Goal: Information Seeking & Learning: Check status

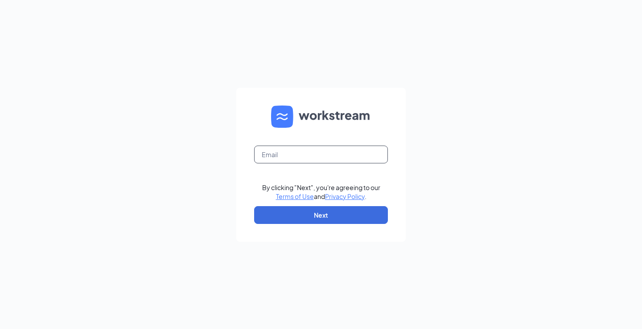
click at [320, 155] on input "text" at bounding box center [321, 155] width 134 height 18
type input "3206@hcihospitality.com"
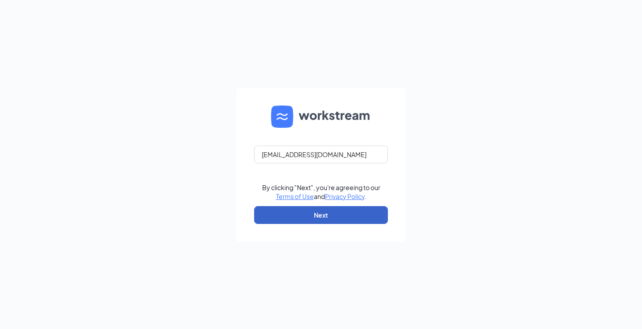
click at [321, 214] on button "Next" at bounding box center [321, 215] width 134 height 18
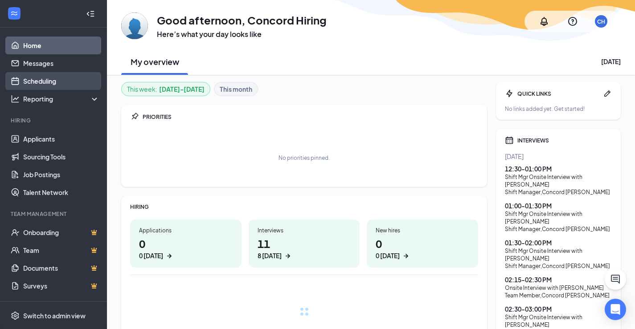
click at [47, 77] on link "Scheduling" at bounding box center [61, 81] width 76 height 18
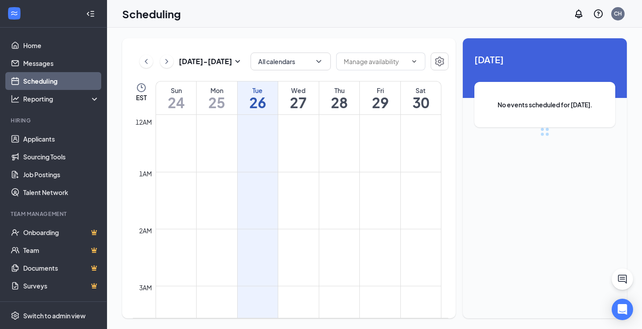
scroll to position [438, 0]
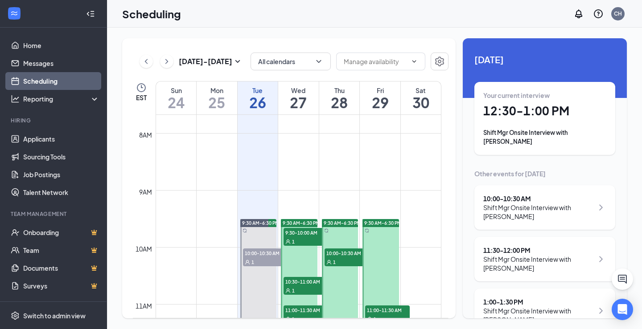
click at [532, 112] on h1 "12:30 - 1:00 PM" at bounding box center [544, 110] width 123 height 15
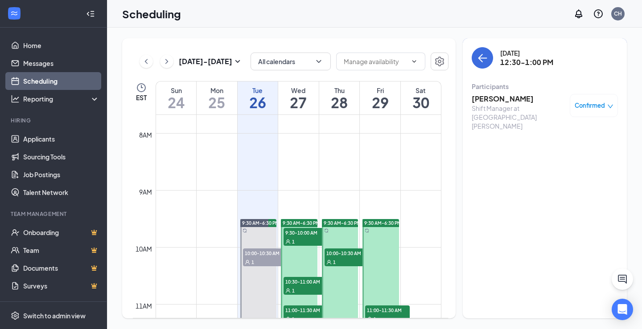
click at [492, 98] on h3 "[PERSON_NAME]" at bounding box center [519, 99] width 94 height 10
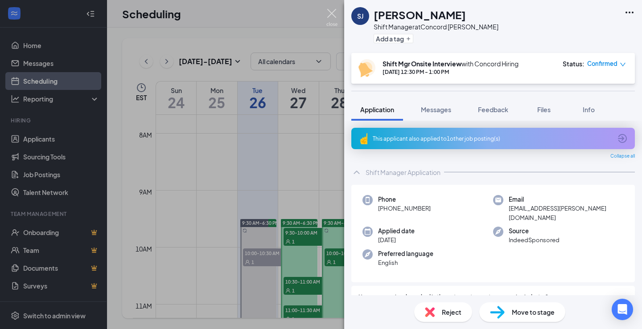
click at [333, 11] on img at bounding box center [331, 17] width 11 height 17
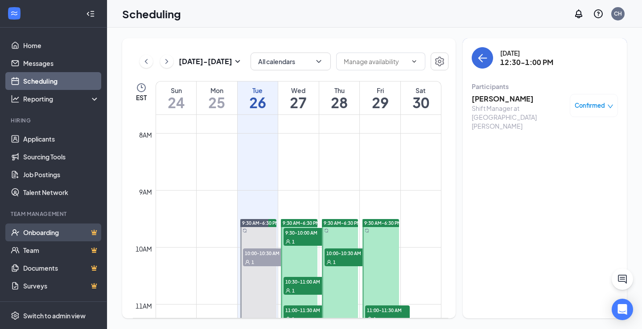
click at [37, 234] on link "Onboarding" at bounding box center [61, 233] width 76 height 18
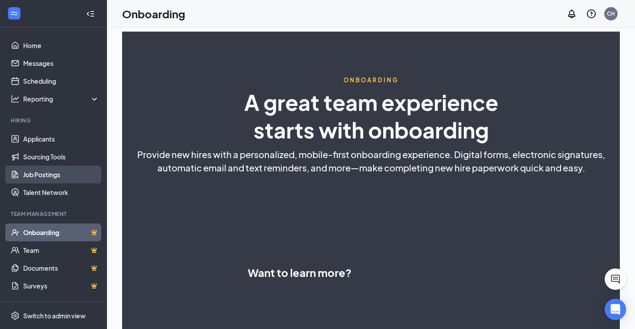
select select "US"
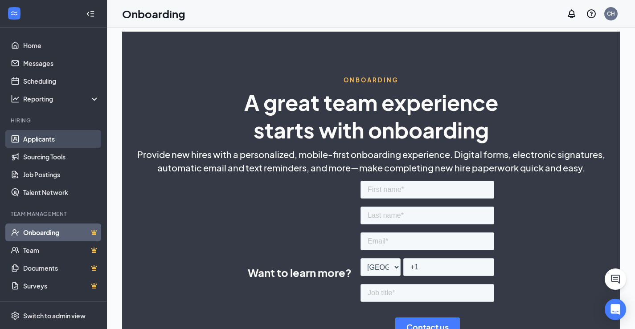
click at [34, 139] on link "Applicants" at bounding box center [61, 139] width 76 height 18
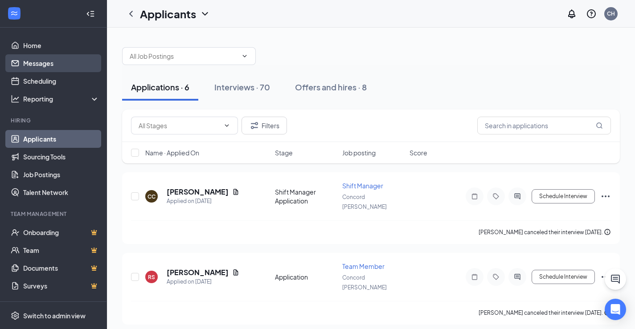
click at [32, 67] on link "Messages" at bounding box center [61, 63] width 76 height 18
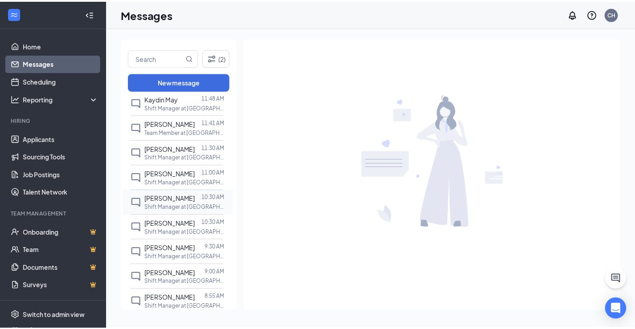
scroll to position [223, 0]
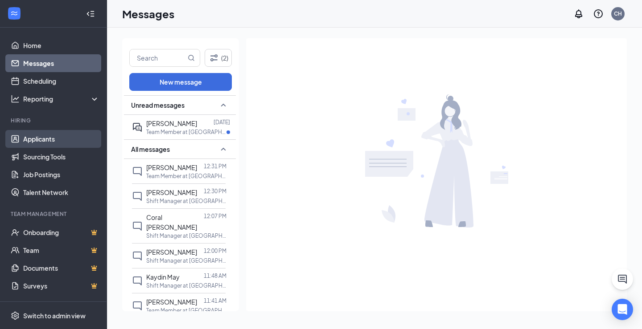
click at [37, 139] on link "Applicants" at bounding box center [61, 139] width 76 height 18
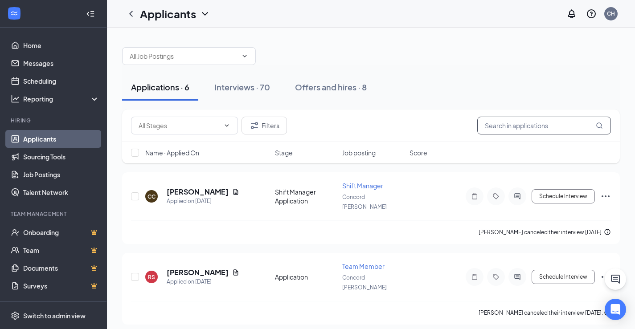
click at [546, 123] on input "text" at bounding box center [544, 126] width 134 height 18
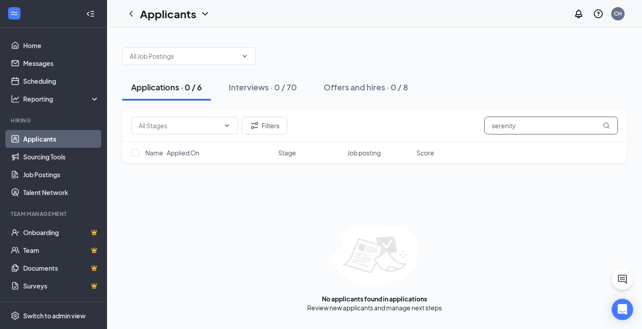
type input "serenity"
click at [349, 86] on div "Offers and hires · 0 / 8" at bounding box center [366, 87] width 84 height 11
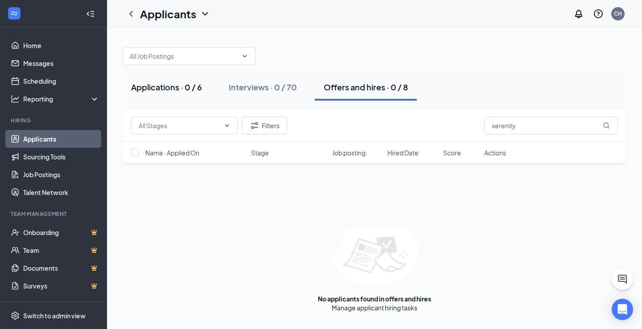
click at [167, 85] on div "Applications · 0 / 6" at bounding box center [166, 87] width 71 height 11
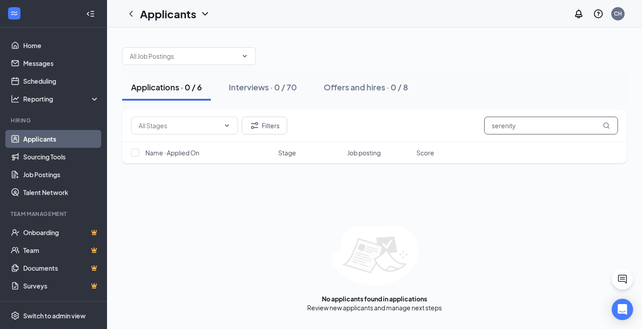
drag, startPoint x: 519, startPoint y: 124, endPoint x: 450, endPoint y: 127, distance: 68.7
click at [450, 127] on div "Filters serenity" at bounding box center [374, 126] width 487 height 18
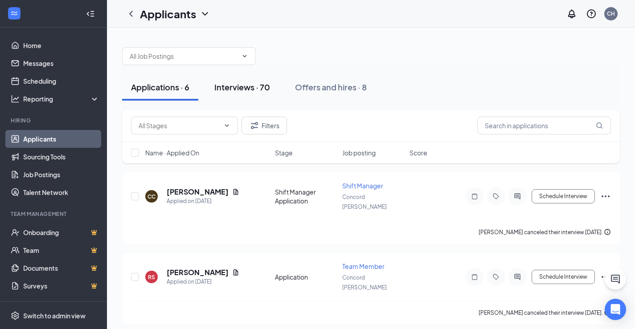
click at [242, 92] on div "Interviews · 70" at bounding box center [242, 87] width 56 height 11
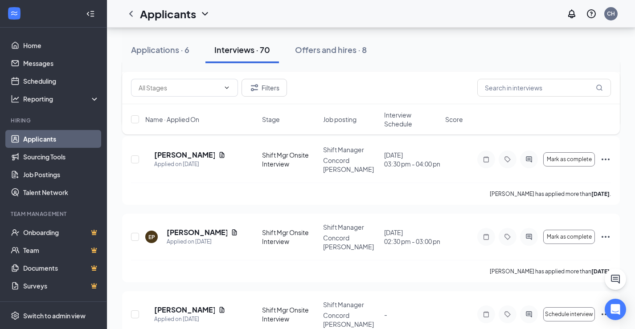
scroll to position [2853, 0]
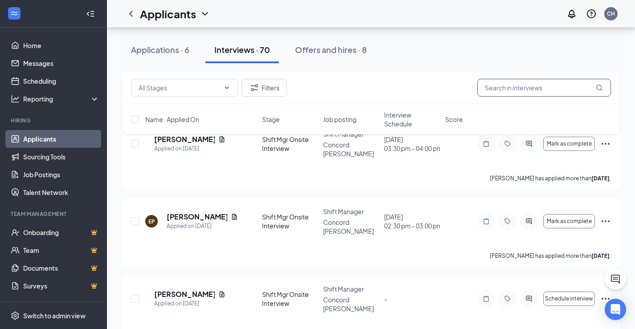
click at [539, 92] on input "text" at bounding box center [544, 88] width 134 height 18
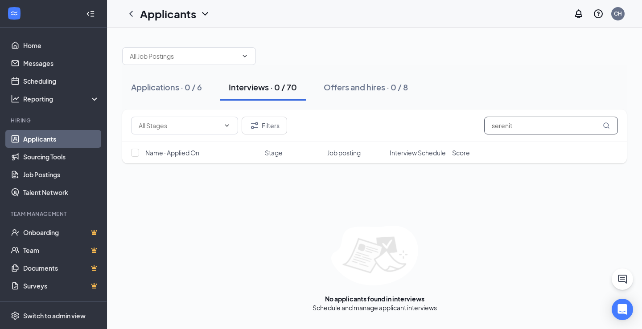
type input "serenit"
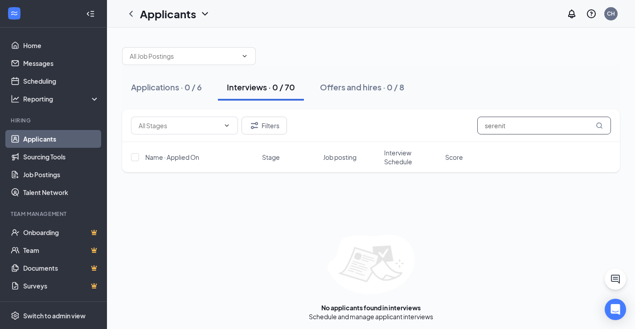
drag, startPoint x: 505, startPoint y: 126, endPoint x: 403, endPoint y: 124, distance: 101.2
click at [403, 124] on div "Filters serenit" at bounding box center [371, 126] width 480 height 18
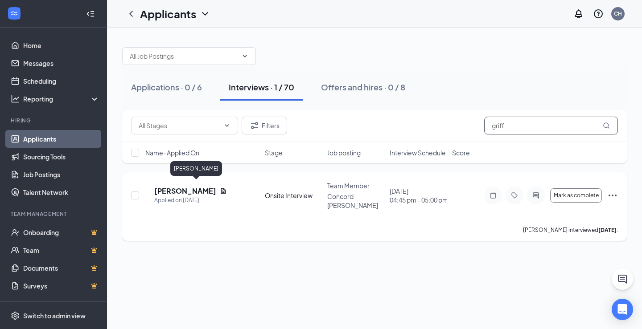
type input "griff"
click at [201, 186] on h5 "[PERSON_NAME]" at bounding box center [185, 191] width 62 height 10
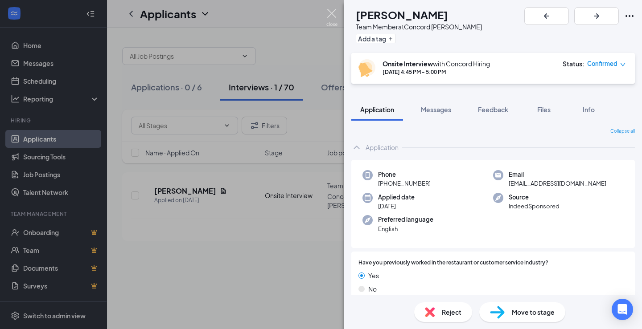
click at [332, 15] on img at bounding box center [331, 17] width 11 height 17
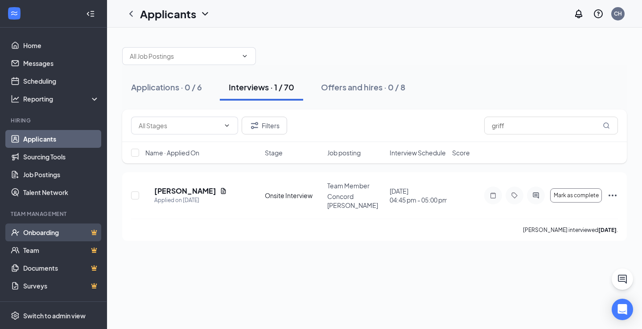
click at [46, 236] on link "Onboarding" at bounding box center [61, 233] width 76 height 18
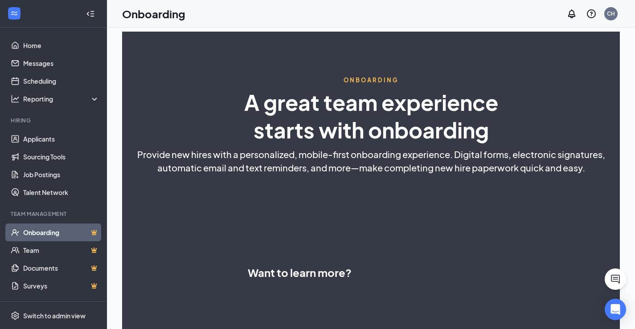
select select "US"
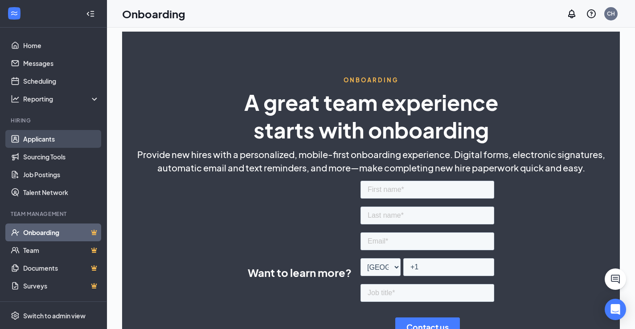
click at [47, 135] on link "Applicants" at bounding box center [61, 139] width 76 height 18
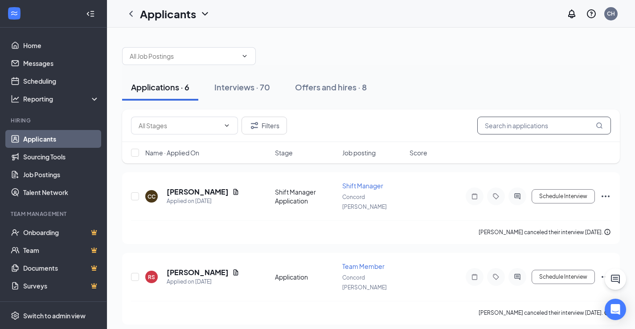
click at [531, 128] on input "text" at bounding box center [544, 126] width 134 height 18
